Goal: Information Seeking & Learning: Understand process/instructions

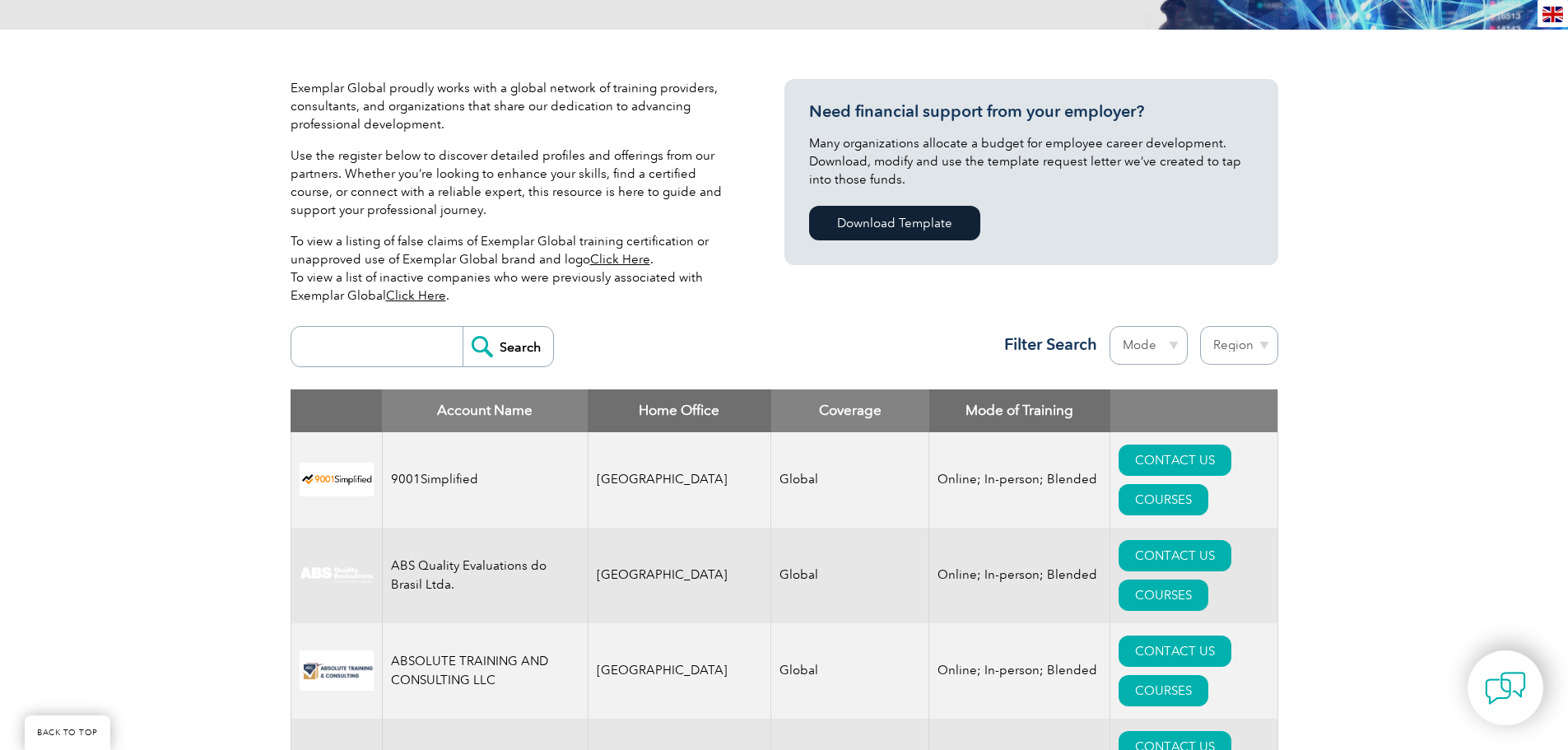
scroll to position [329, 0]
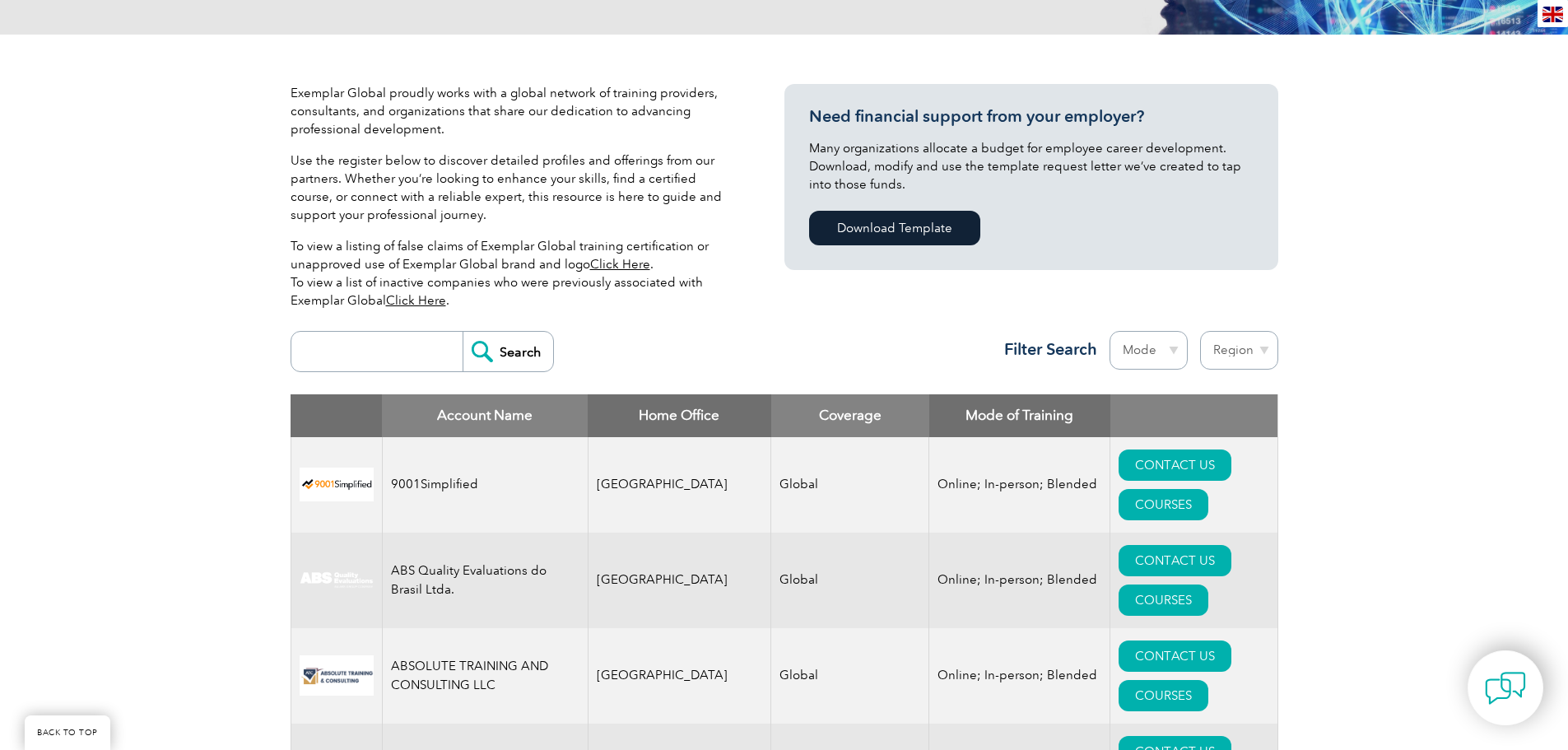
click at [1143, 345] on select "Mode Online In-person Blended" at bounding box center [1148, 350] width 78 height 39
click at [1241, 356] on select "Region Australia Bahrain Bangladesh Brazil Canada Colombia Dominican Republic E…" at bounding box center [1239, 350] width 78 height 39
select select "United Arab Emirates"
click at [1200, 331] on select "Region Australia Bahrain Bangladesh Brazil Canada Colombia Dominican Republic E…" at bounding box center [1239, 350] width 78 height 39
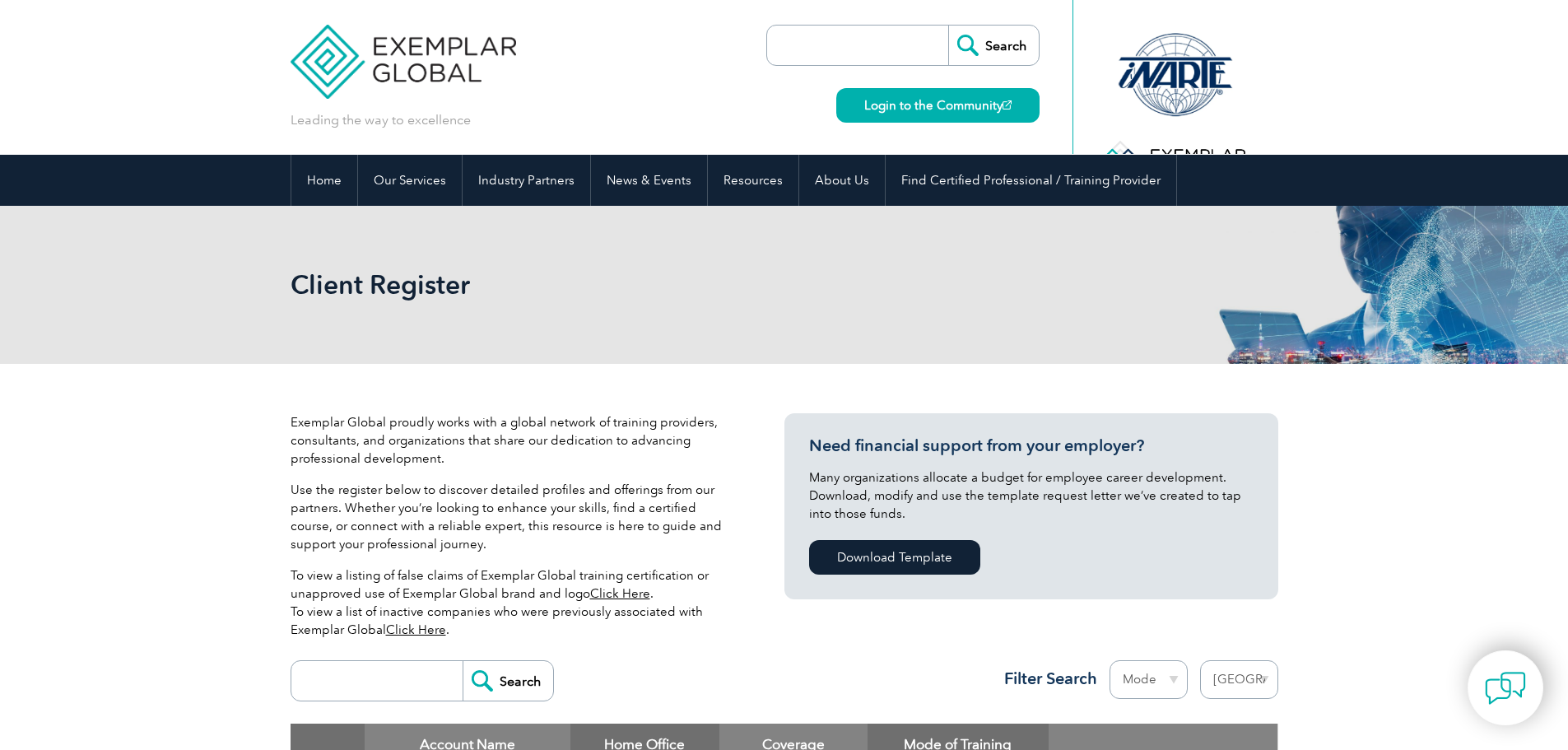
select select "[GEOGRAPHIC_DATA]"
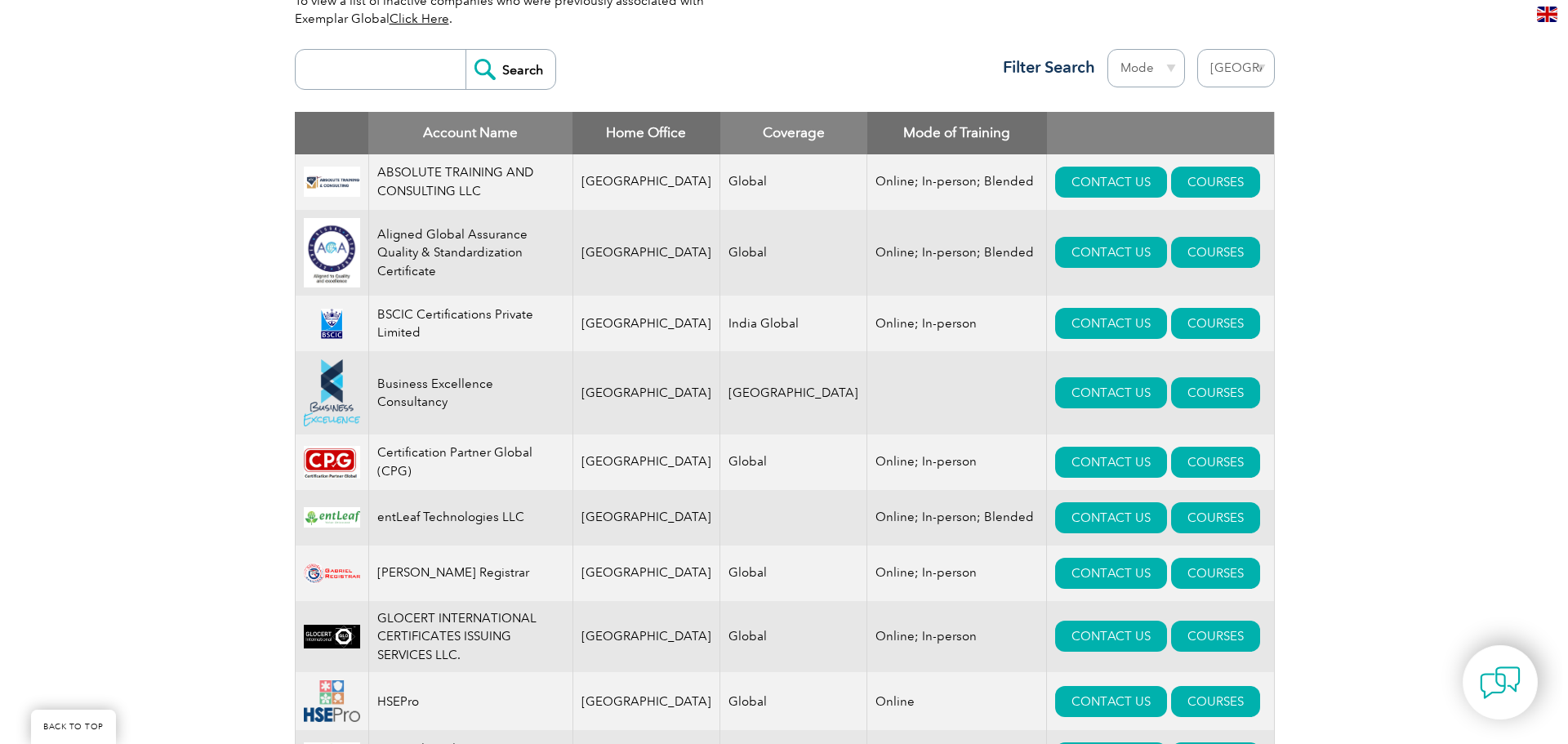
scroll to position [571, 0]
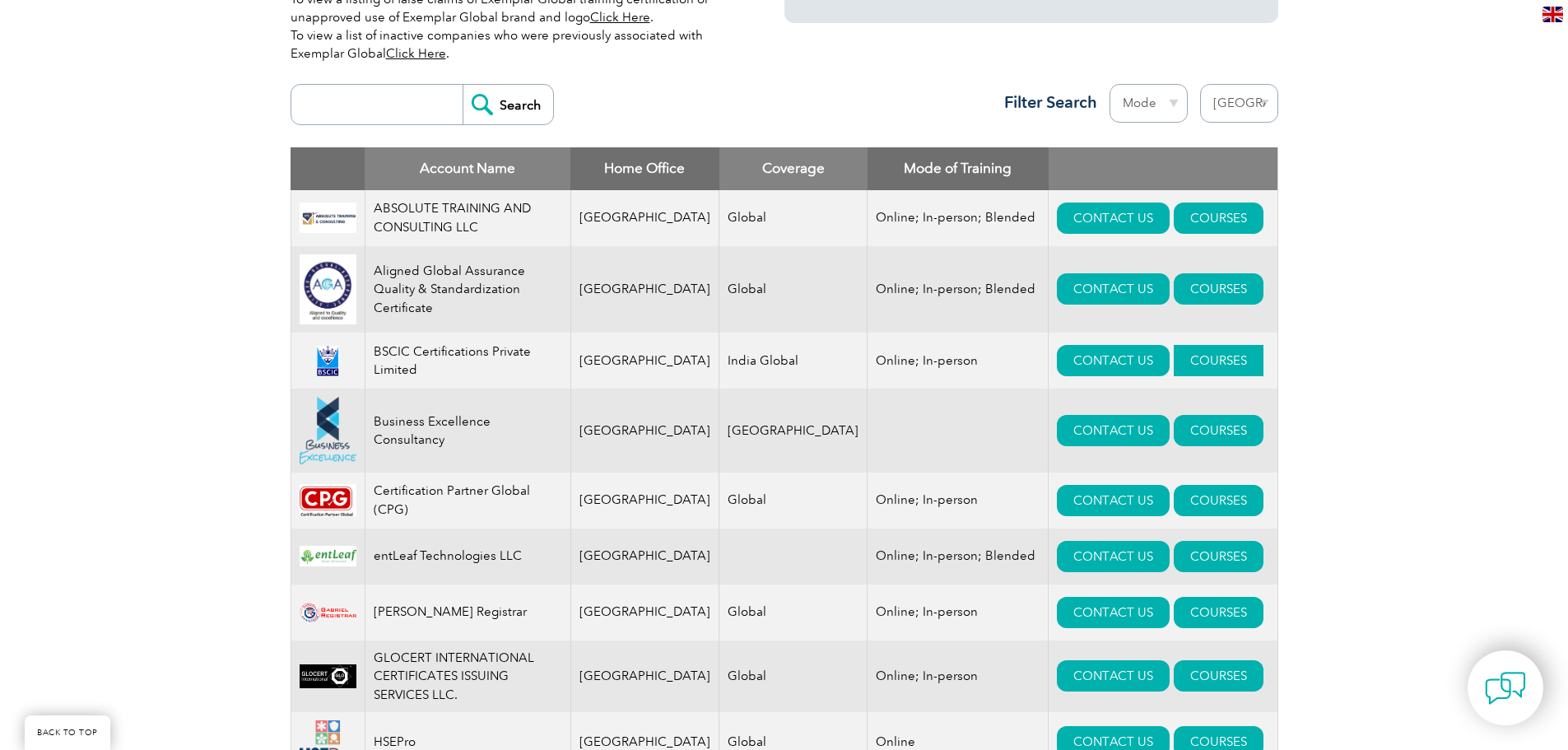
click at [1194, 369] on link "COURSES" at bounding box center [1218, 360] width 89 height 31
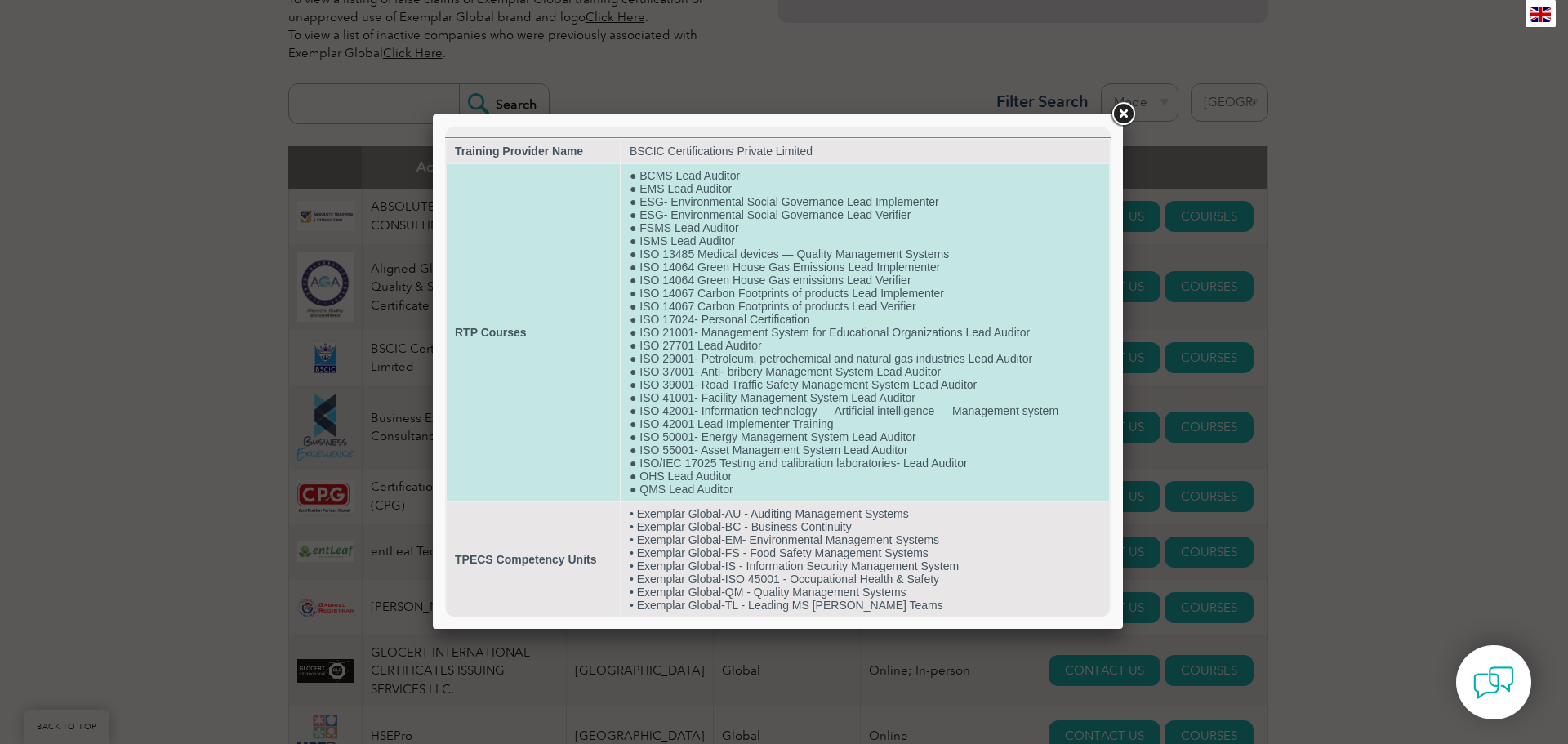
scroll to position [8, 0]
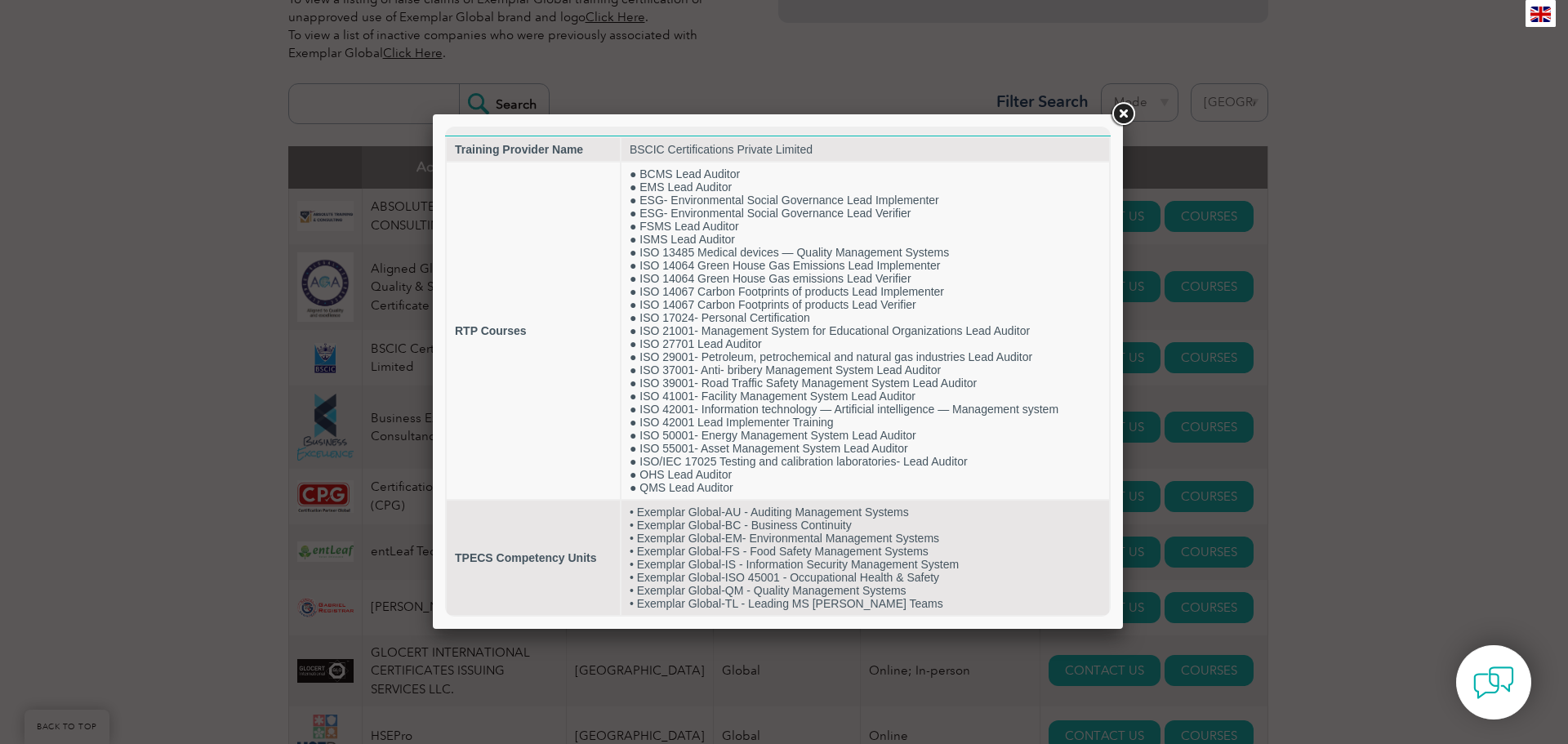
click at [1121, 117] on link at bounding box center [1122, 114] width 29 height 29
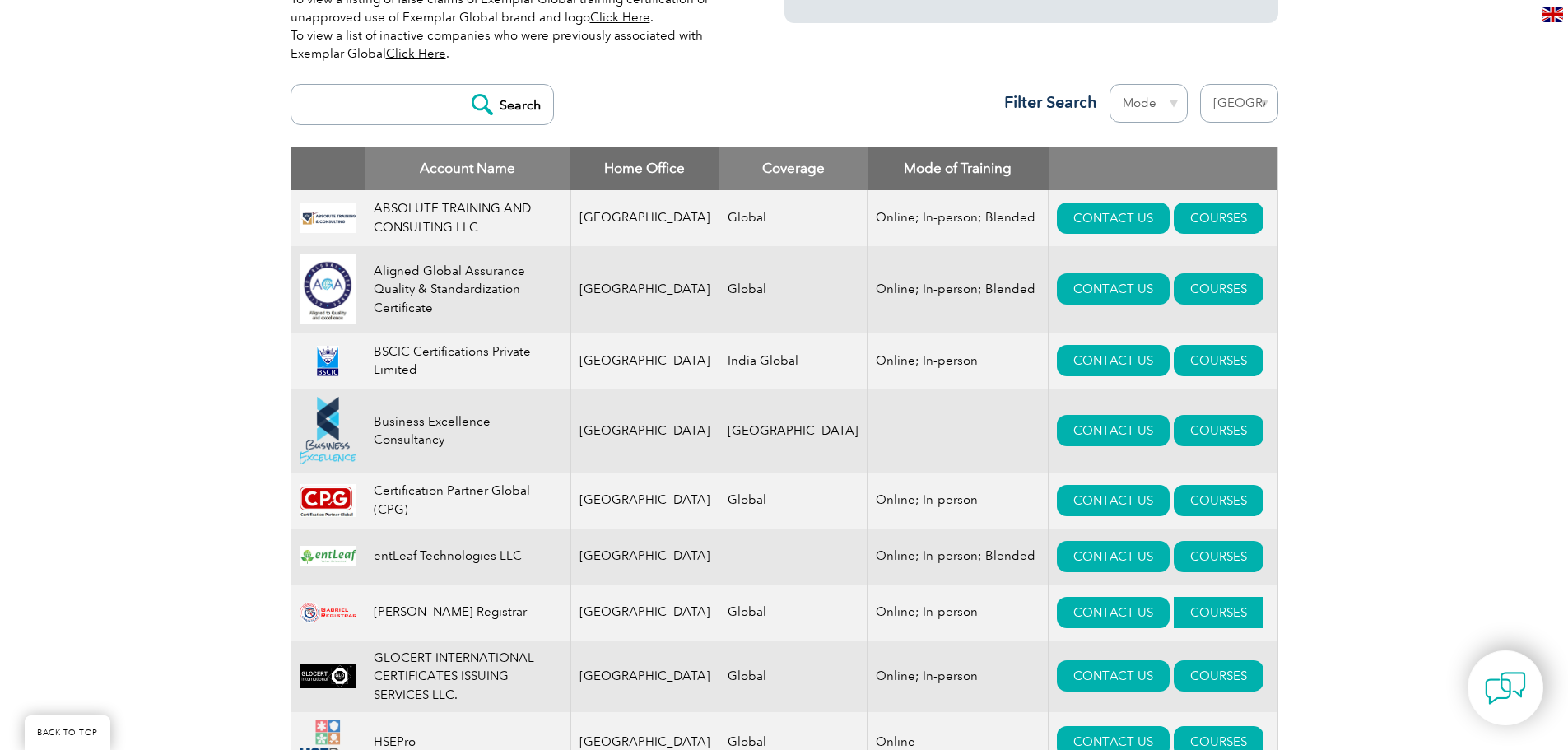
click at [1180, 623] on link "COURSES" at bounding box center [1218, 612] width 89 height 31
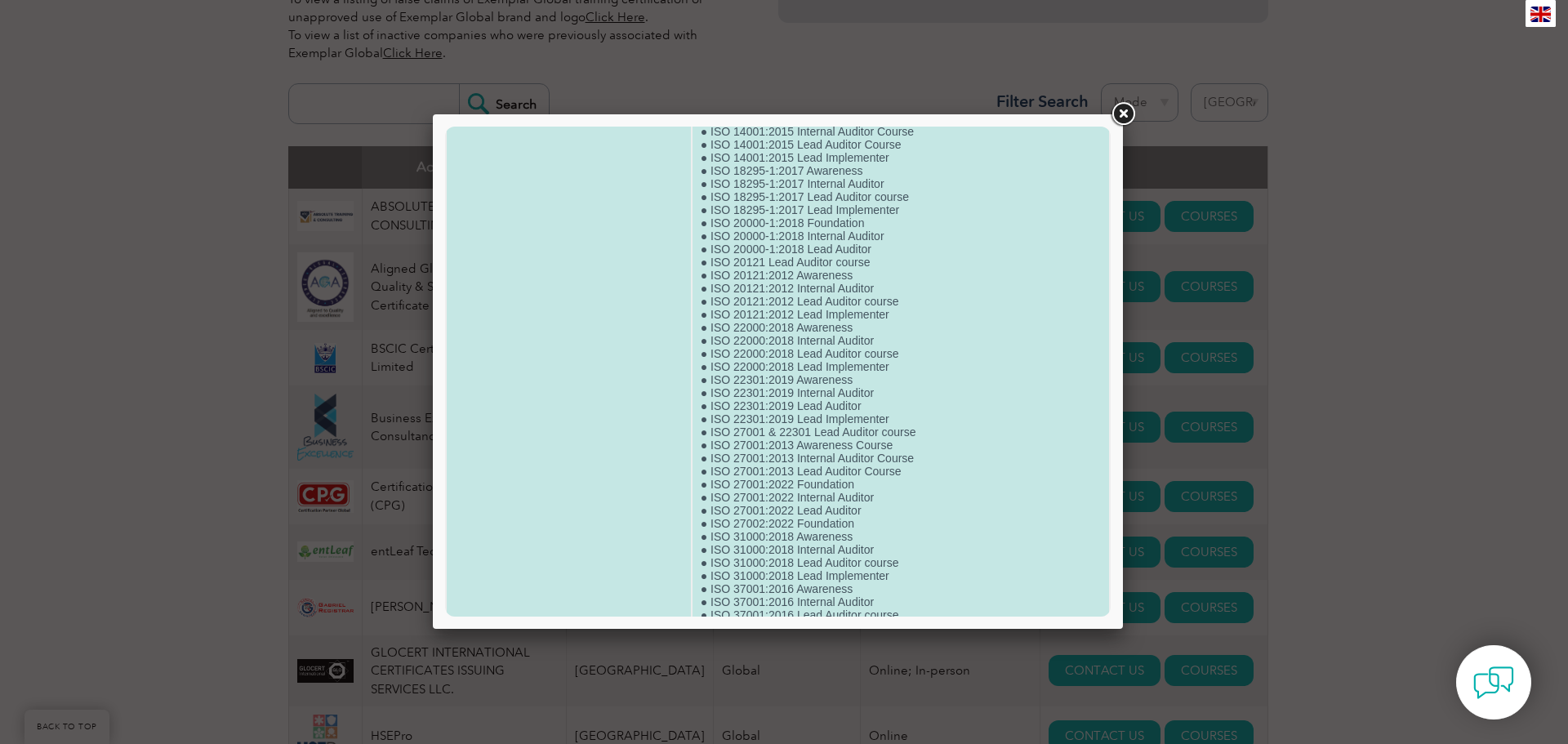
scroll to position [0, 0]
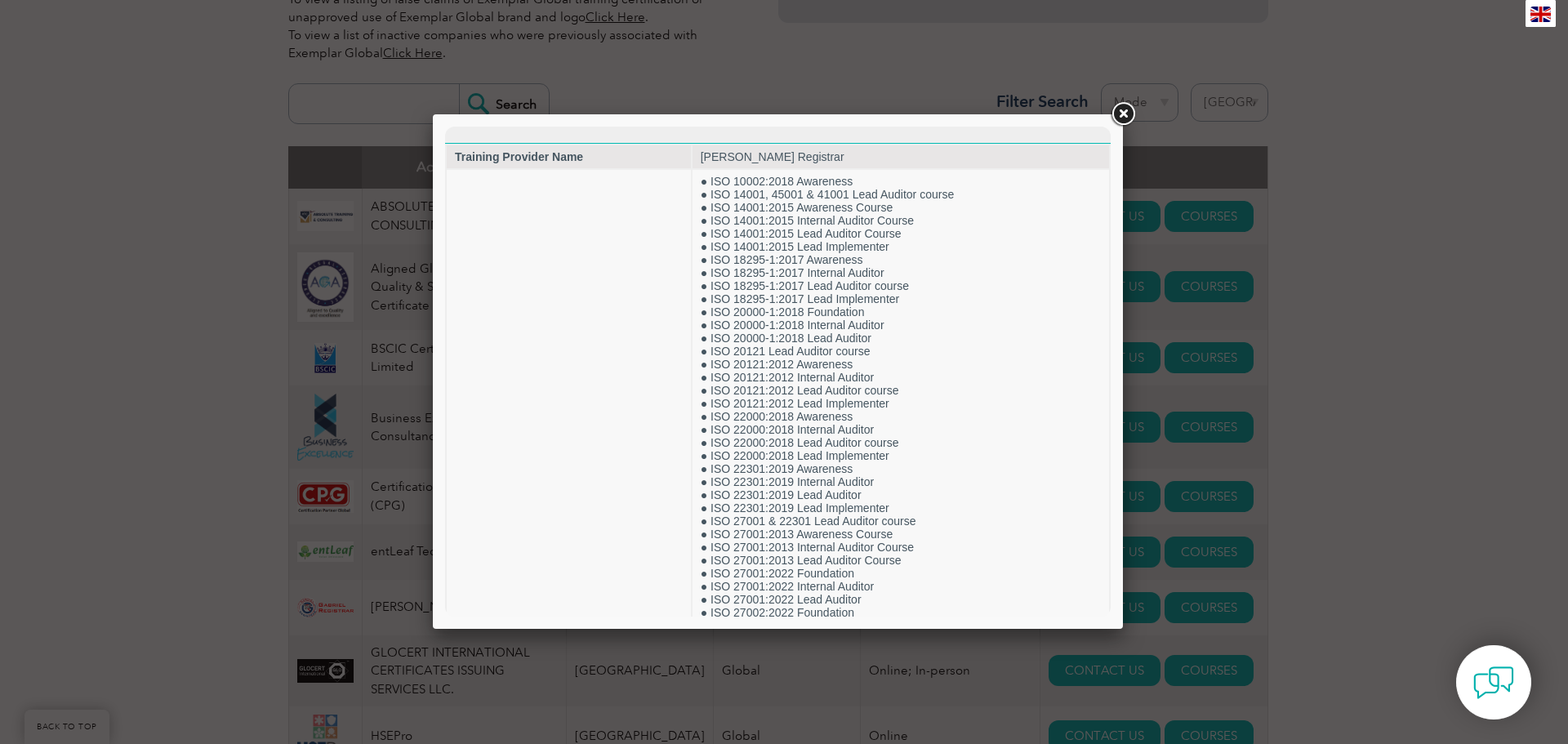
click at [1122, 119] on link at bounding box center [1122, 114] width 29 height 29
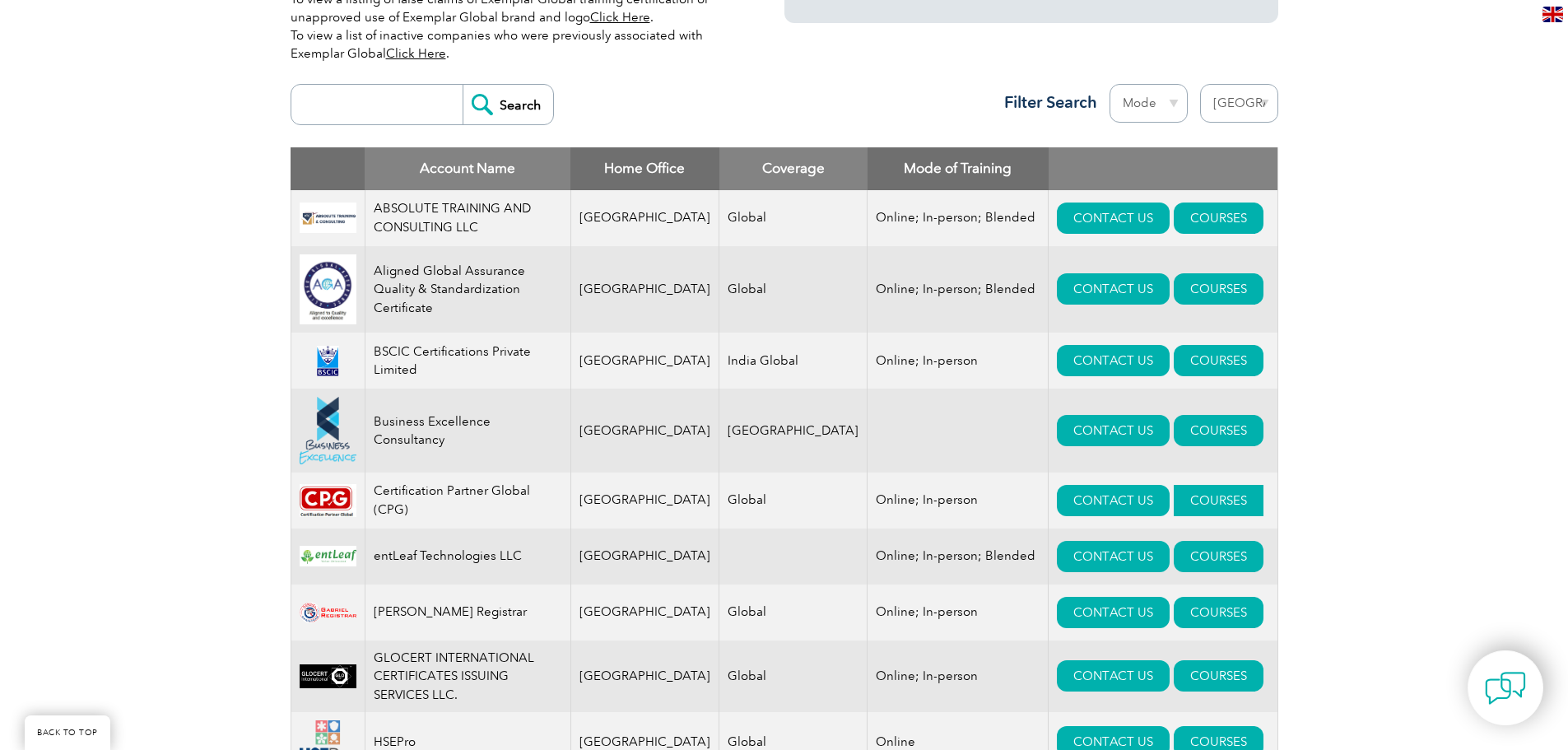
click at [1187, 508] on link "COURSES" at bounding box center [1218, 500] width 89 height 31
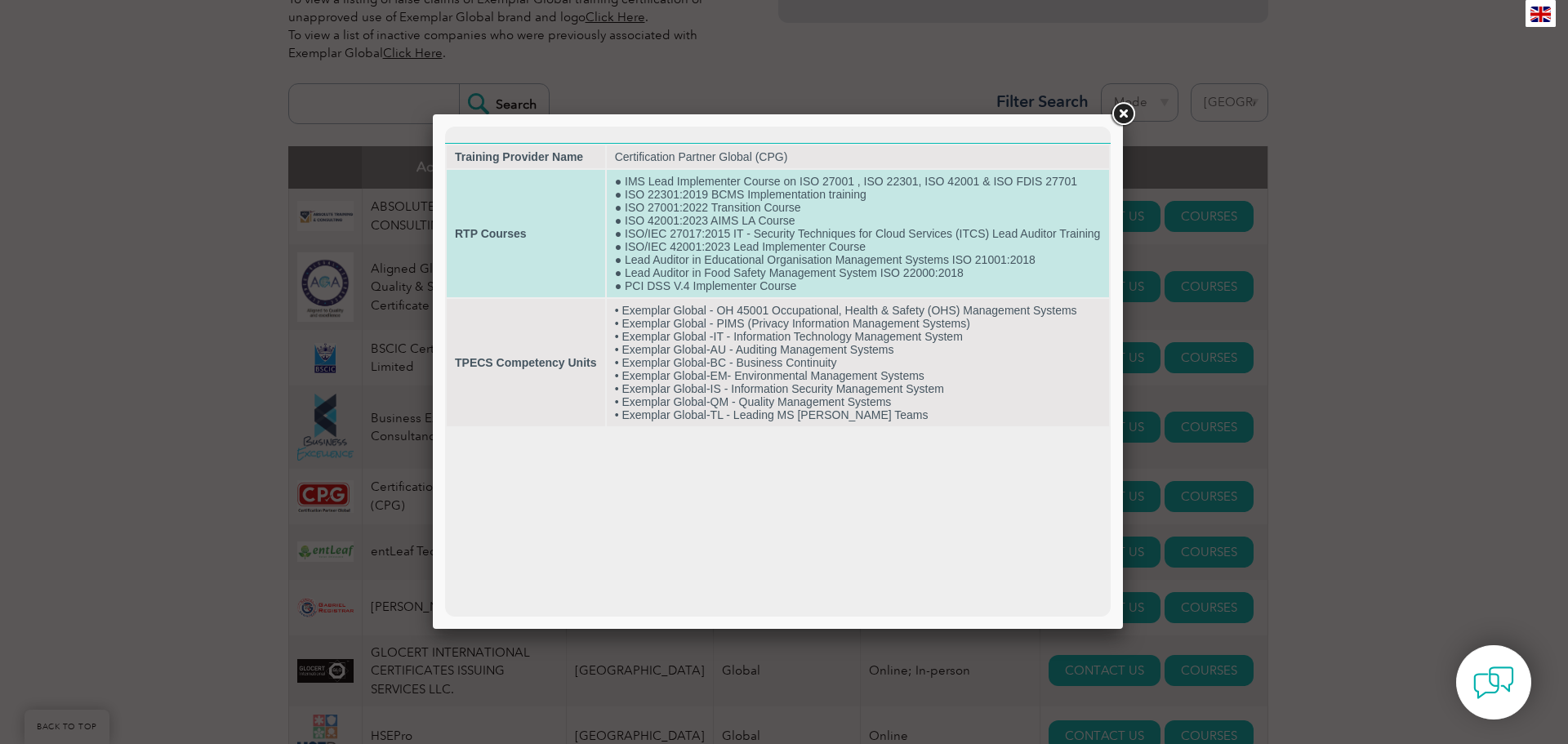
click at [862, 220] on td "● IMS Lead Implementer Course on ISO 27001 , ISO 22301, ISO 42001 & ISO FDIS 27…" at bounding box center [858, 233] width 502 height 127
click at [511, 255] on td "RTP Courses" at bounding box center [526, 233] width 159 height 127
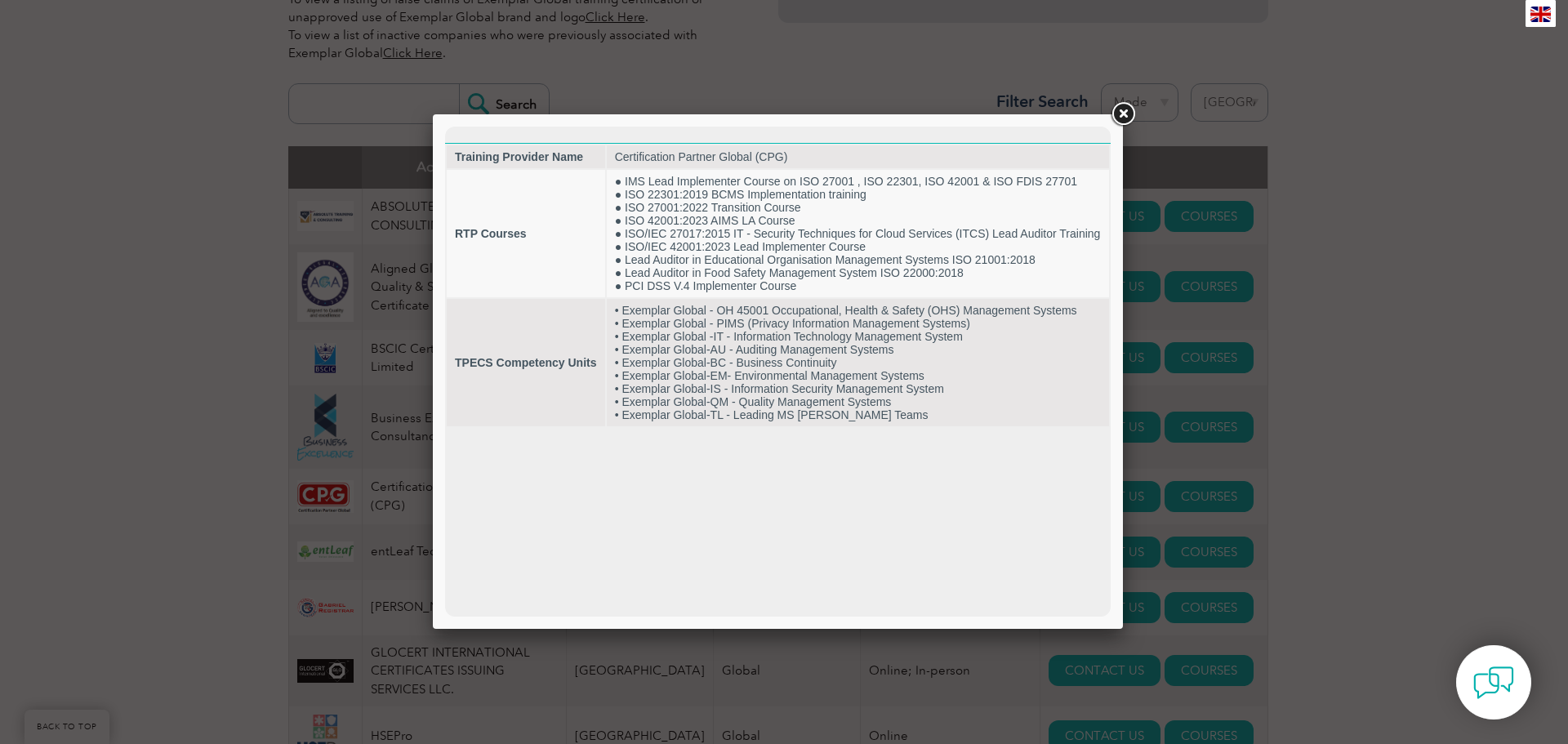
click at [1128, 121] on link at bounding box center [1122, 114] width 29 height 29
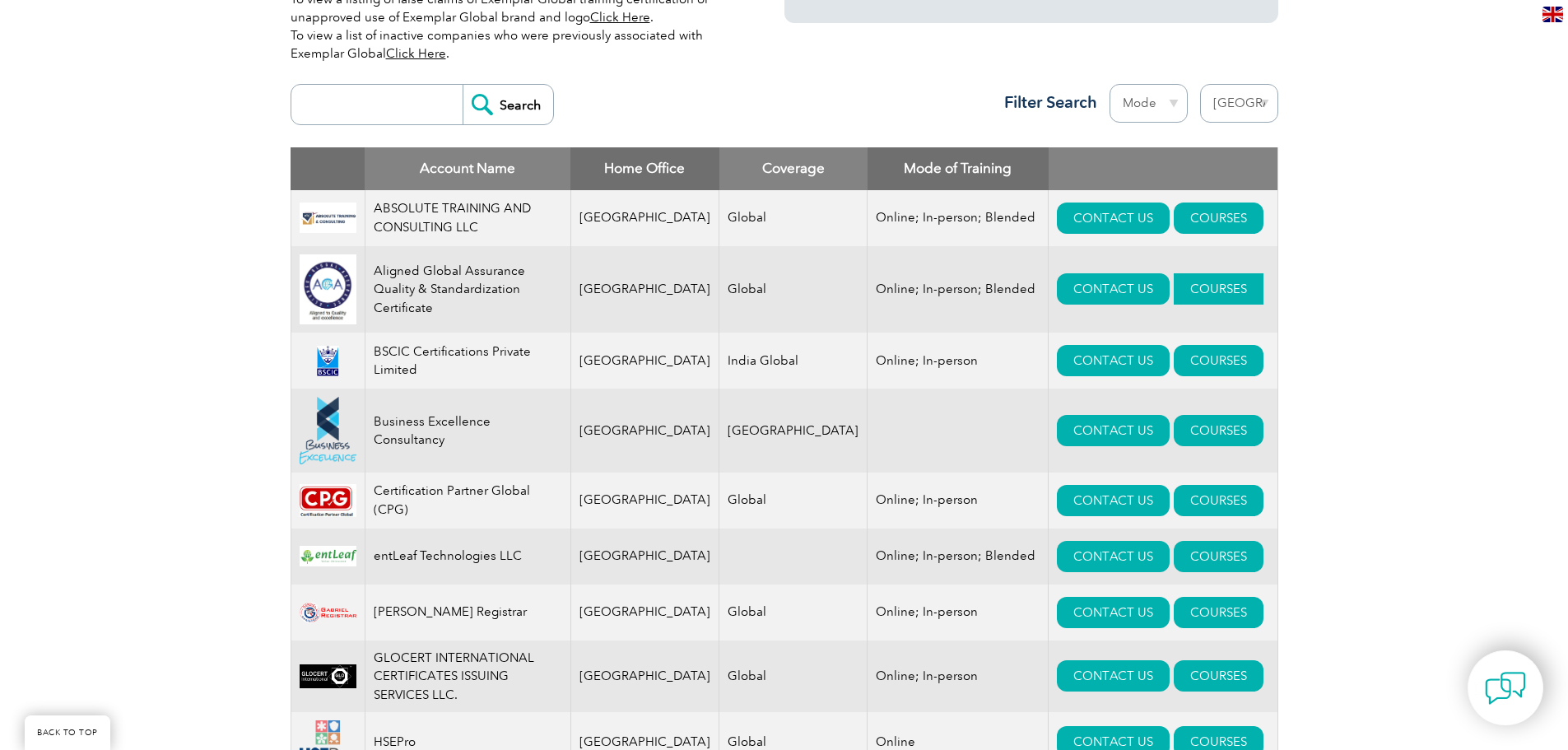
click at [1173, 289] on link "COURSES" at bounding box center [1218, 288] width 89 height 31
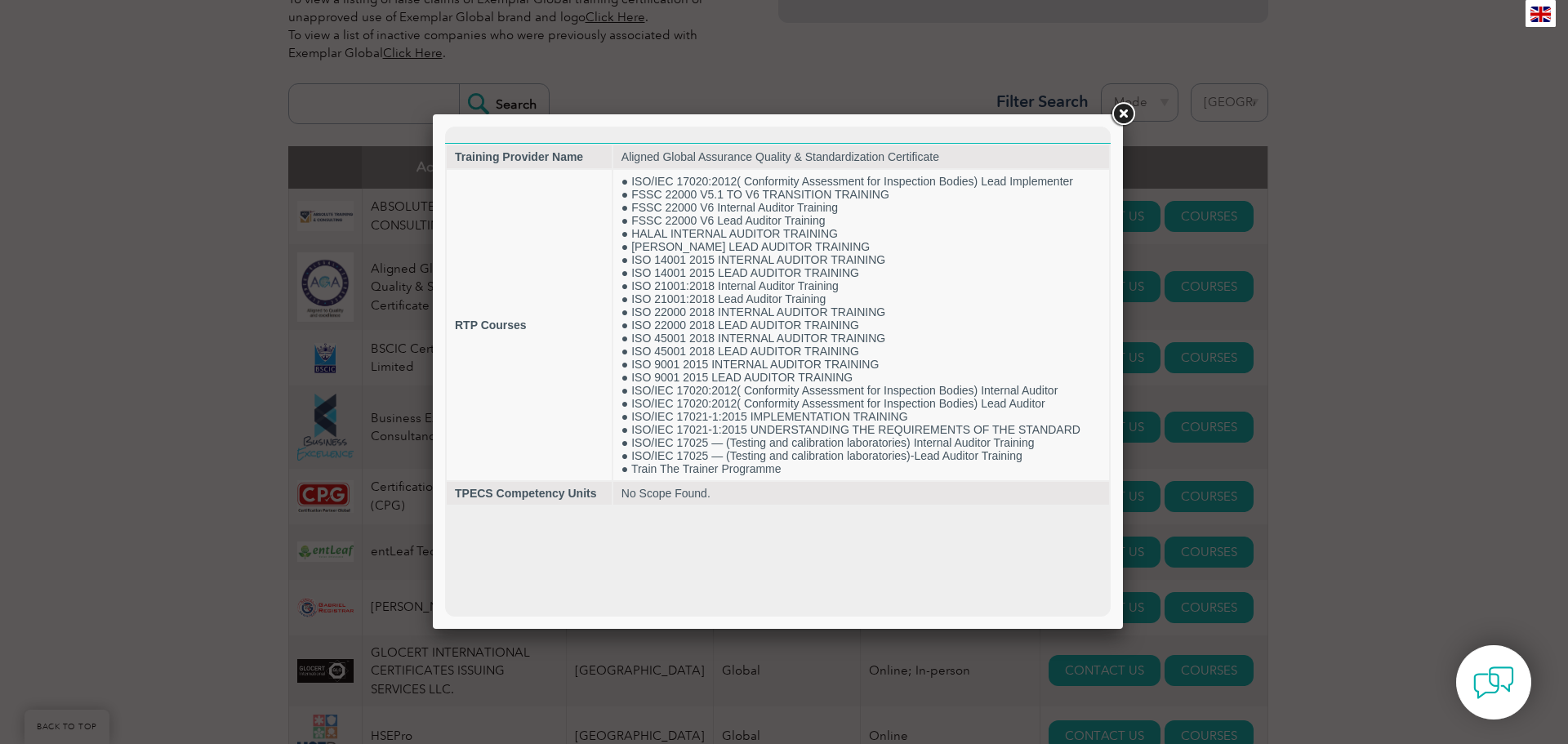
click at [1121, 112] on link at bounding box center [1122, 114] width 29 height 29
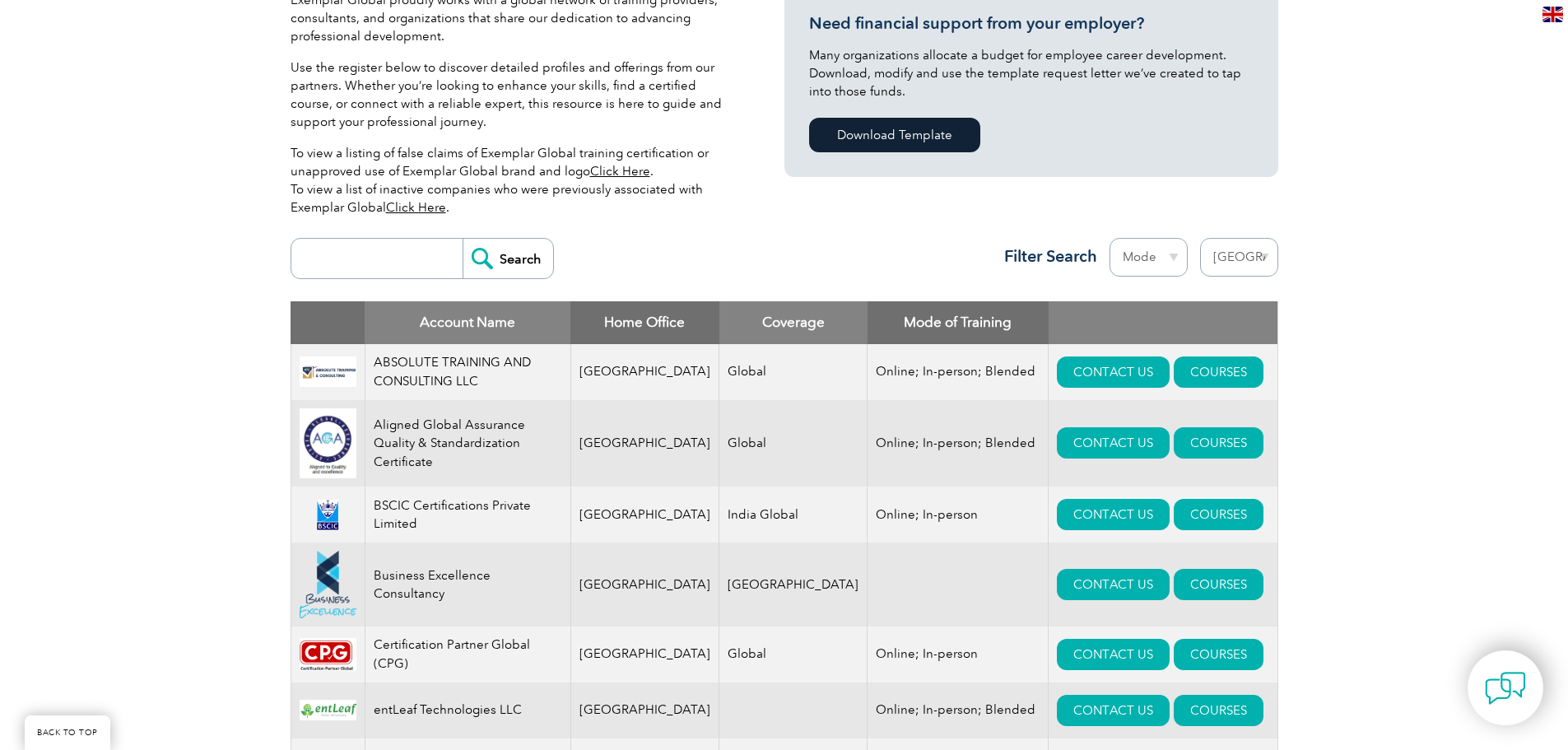
scroll to position [165, 0]
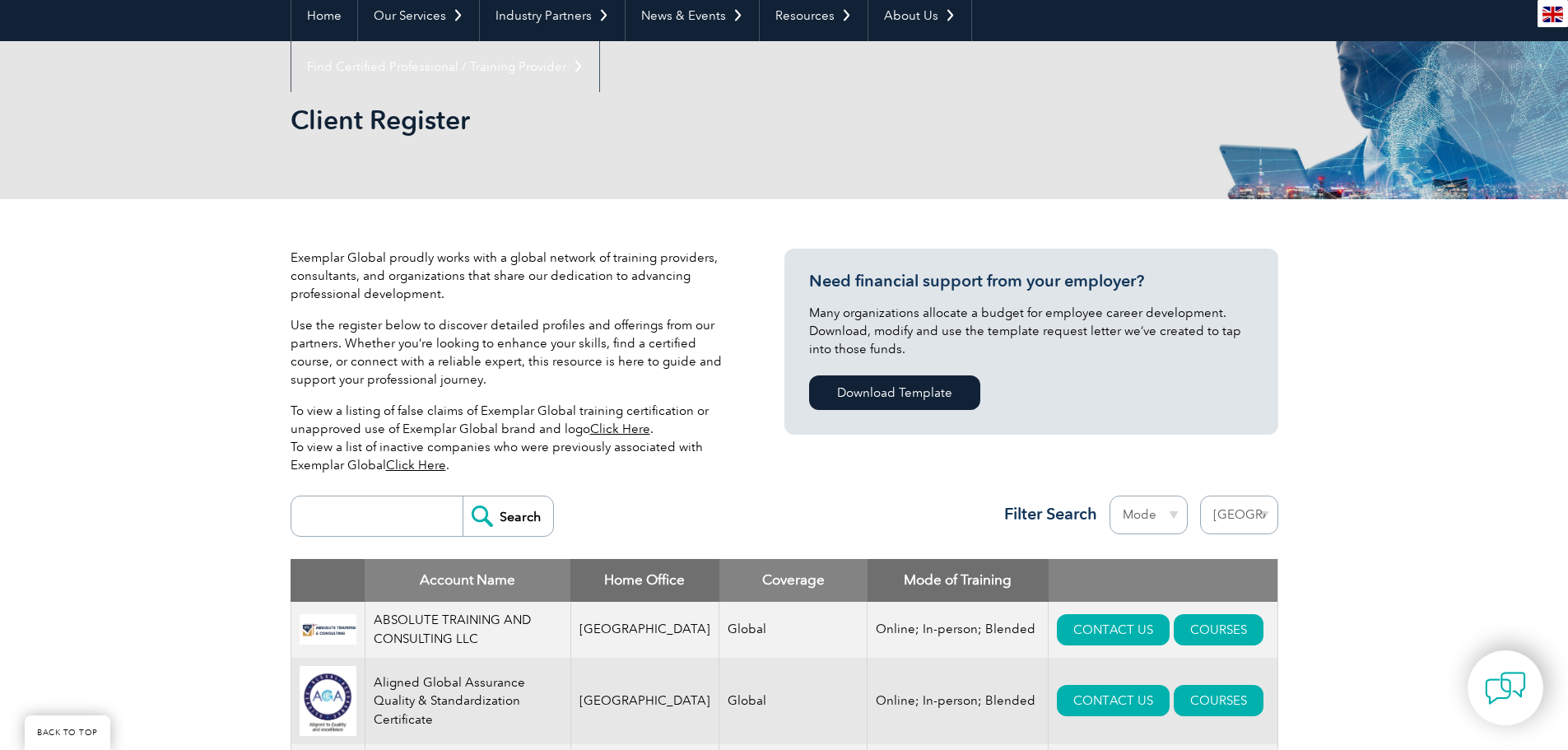
click at [436, 468] on link "Click Here" at bounding box center [416, 465] width 60 height 15
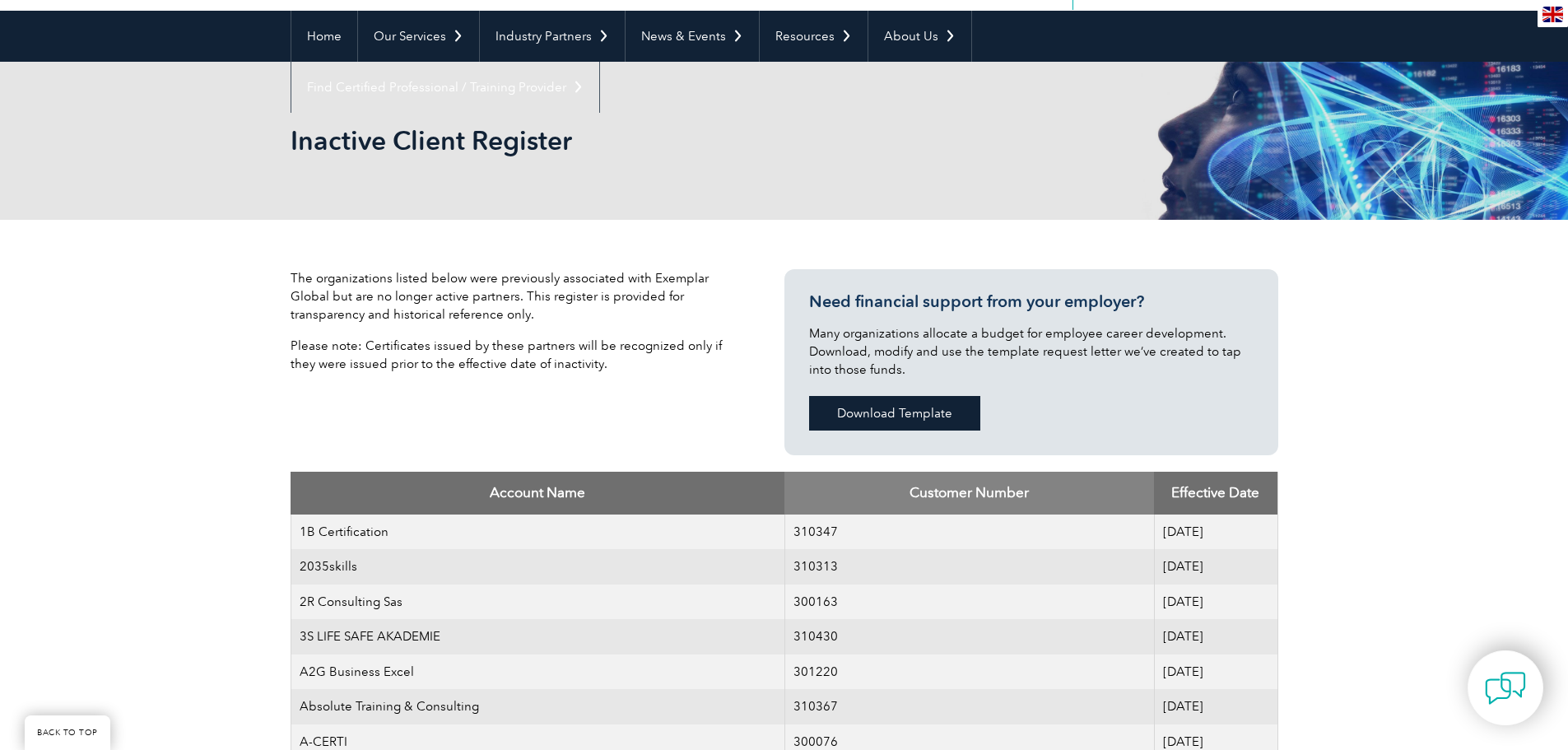
scroll to position [165, 0]
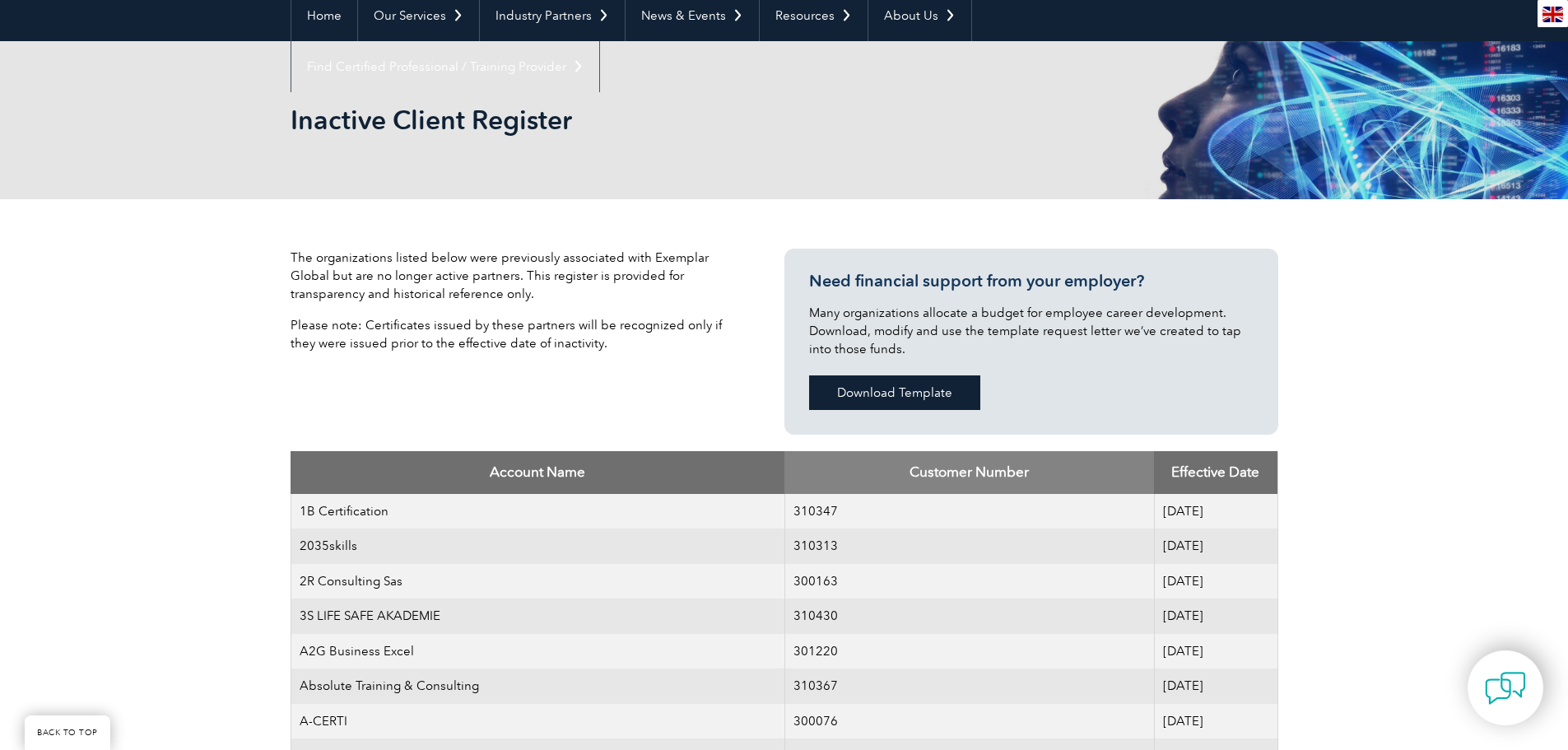
click at [879, 392] on link "Download Template" at bounding box center [894, 392] width 171 height 34
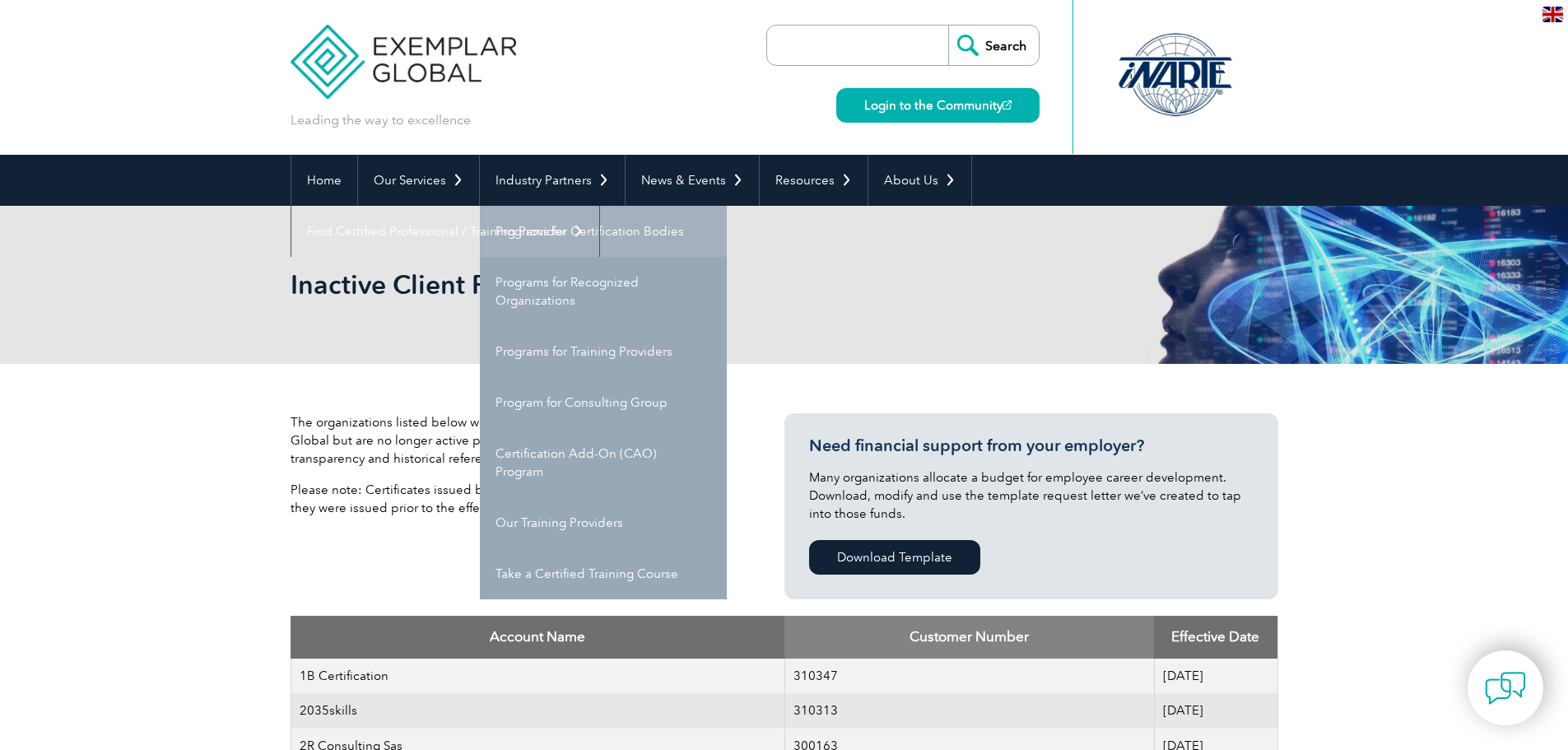
click at [546, 223] on link "Programs for Certification Bodies" at bounding box center [602, 231] width 246 height 51
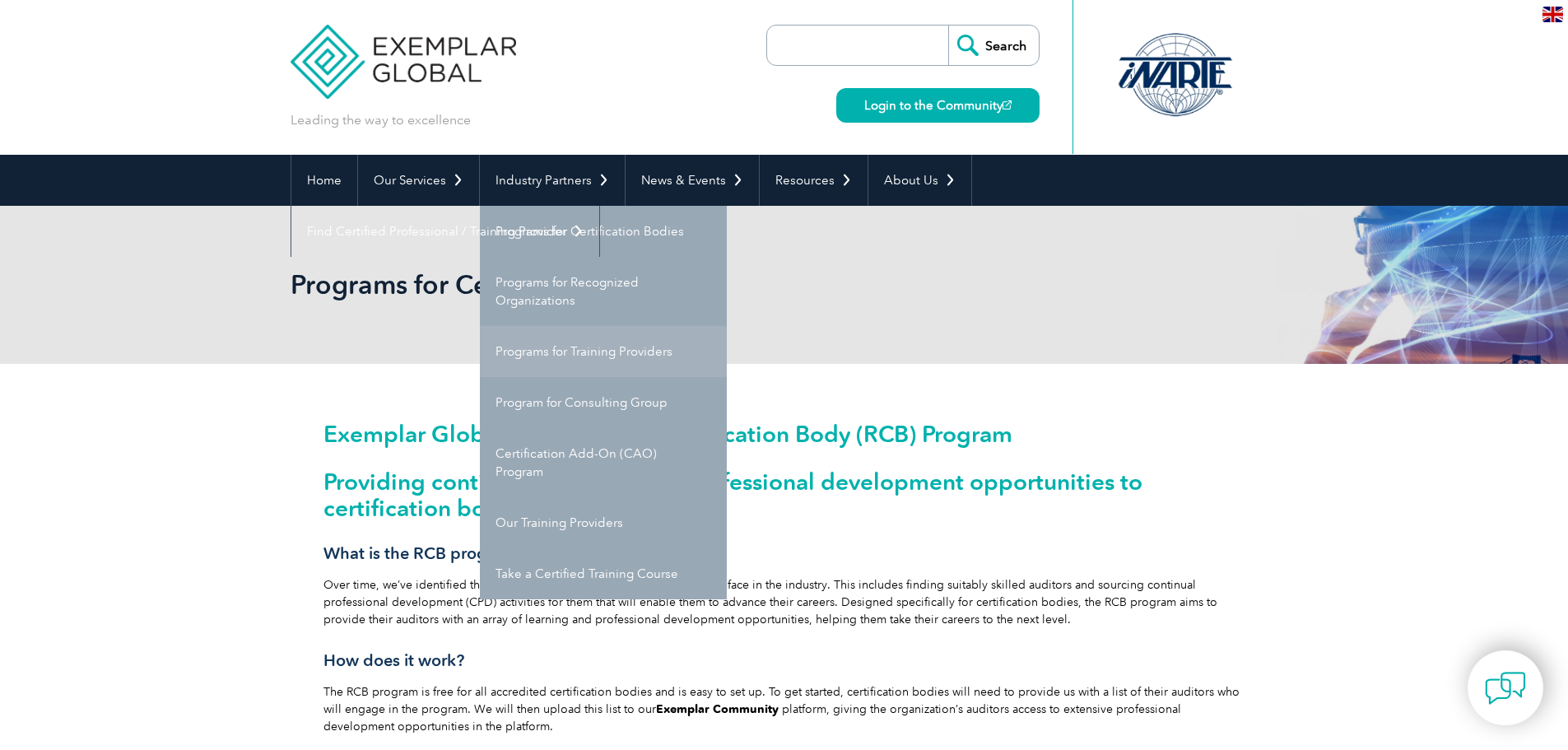
click at [543, 347] on link "Programs for Training Providers" at bounding box center [602, 352] width 246 height 51
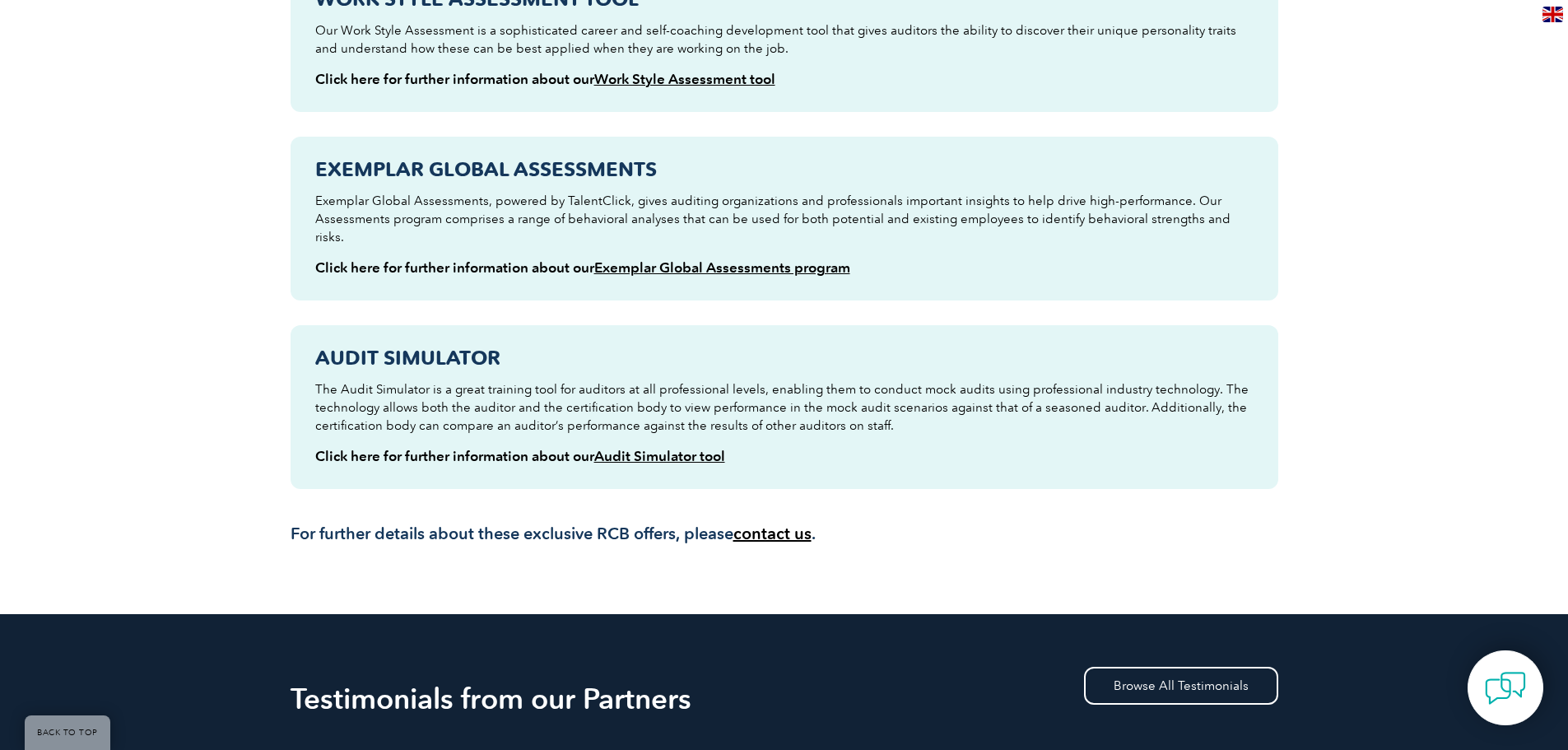
scroll to position [1482, 0]
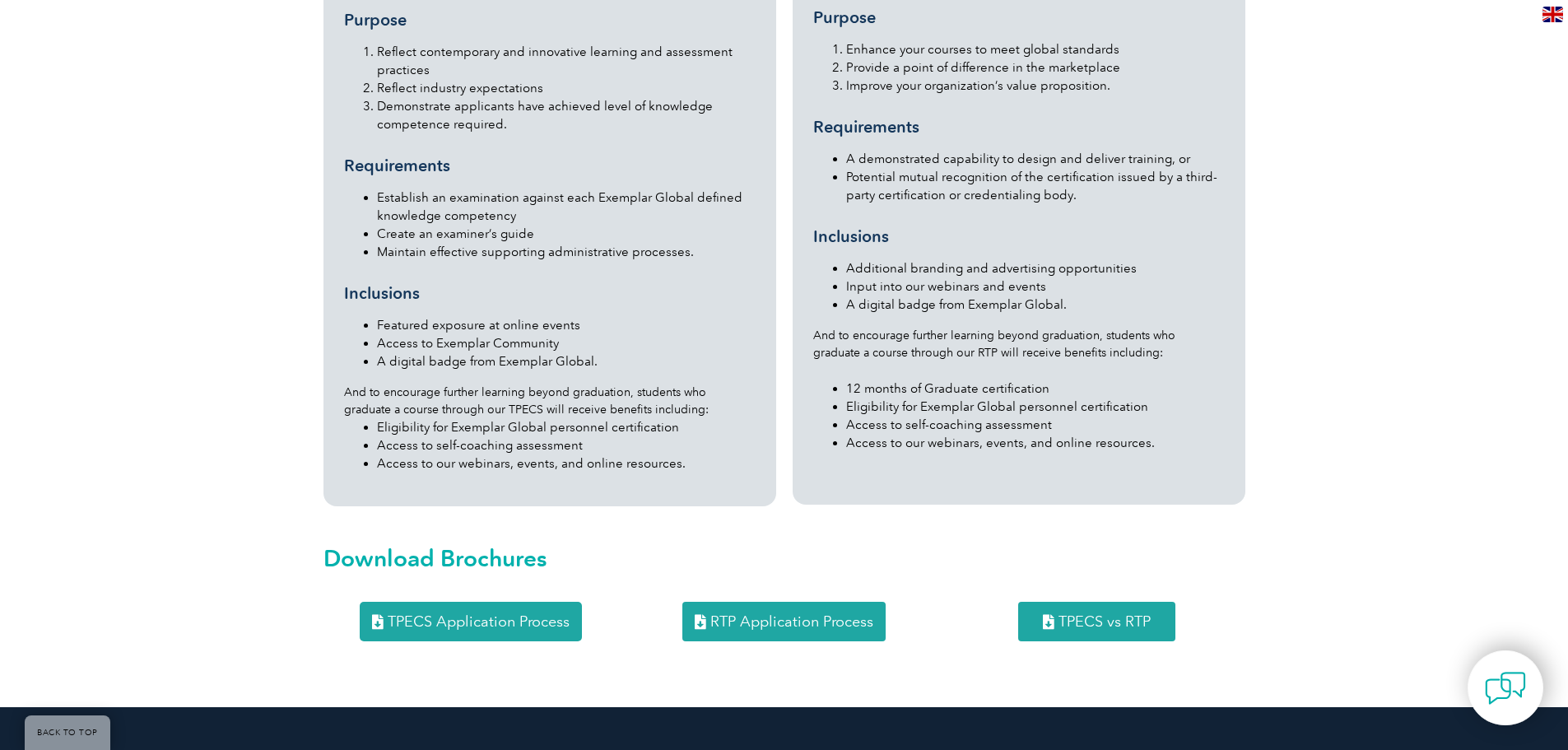
scroll to position [1942, 0]
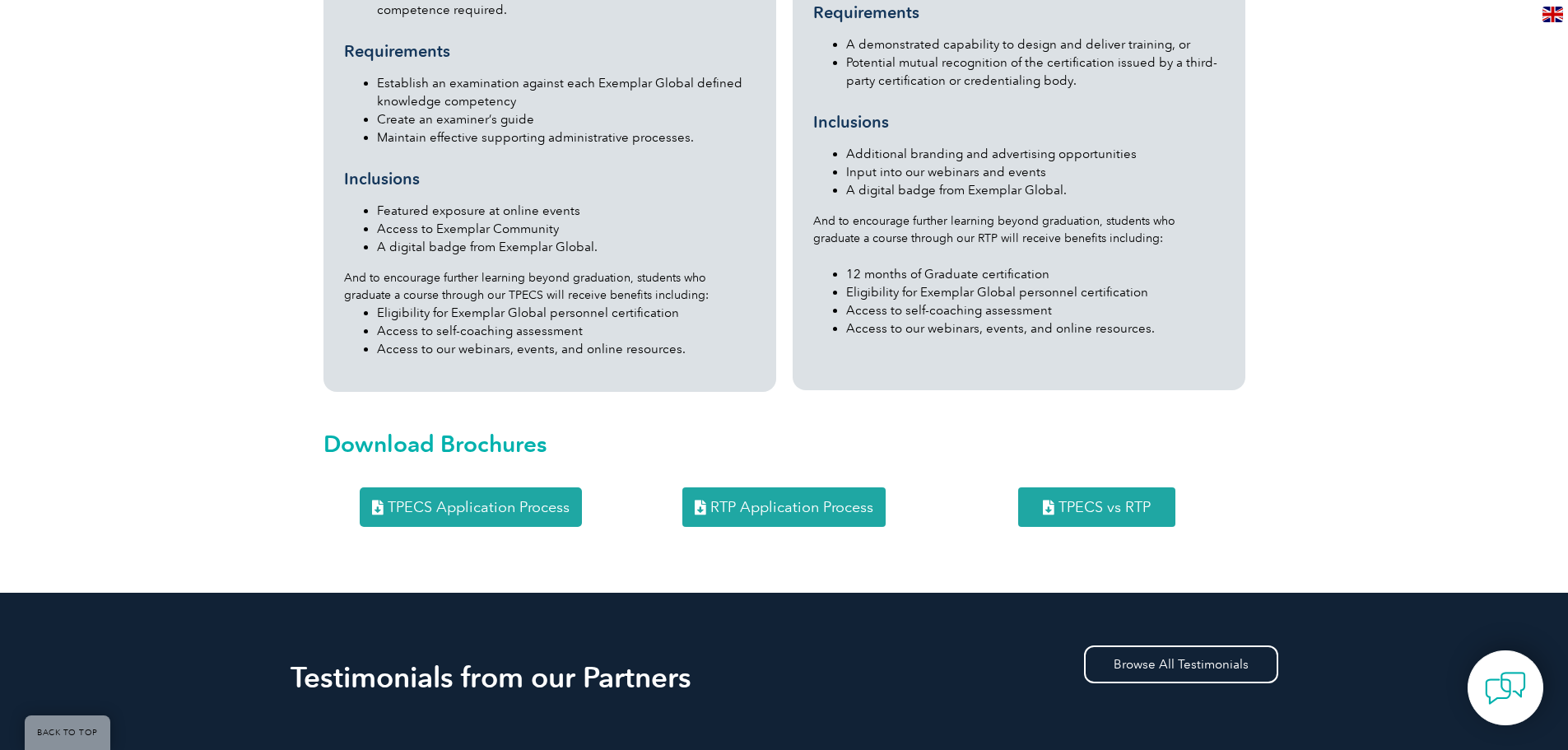
click at [812, 500] on span "RTP Application Process" at bounding box center [791, 507] width 163 height 15
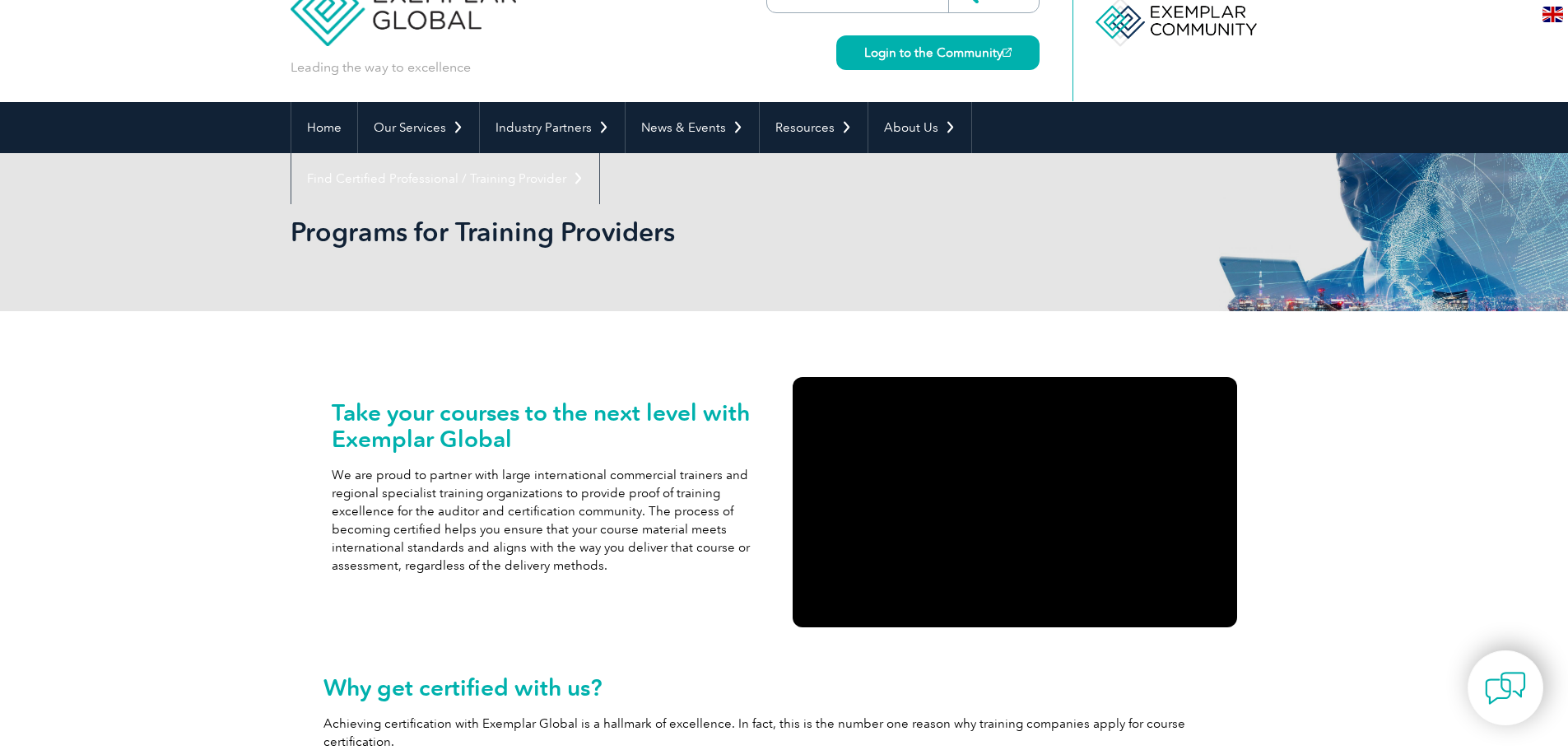
scroll to position [0, 0]
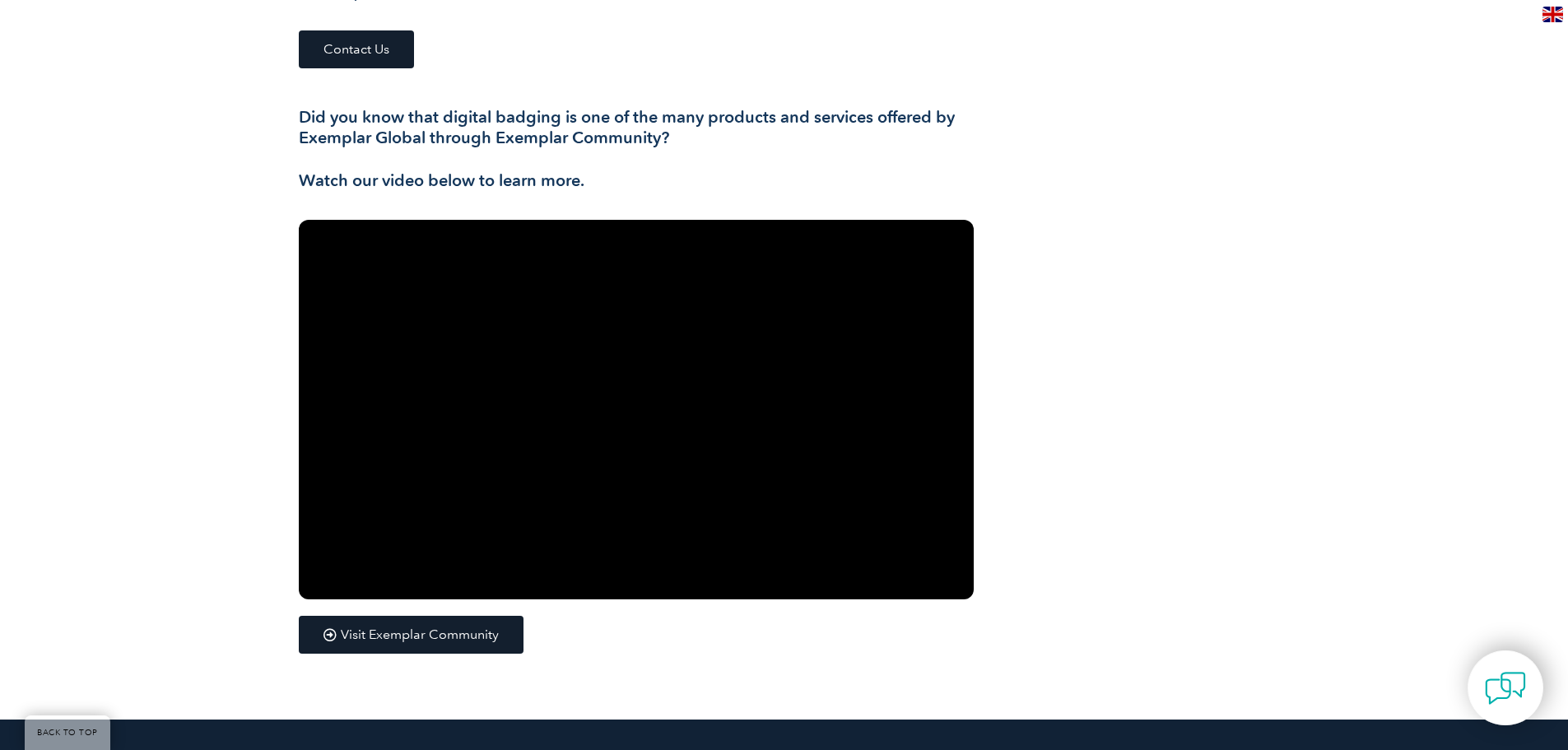
scroll to position [2222, 0]
